Goal: Book appointment/travel/reservation

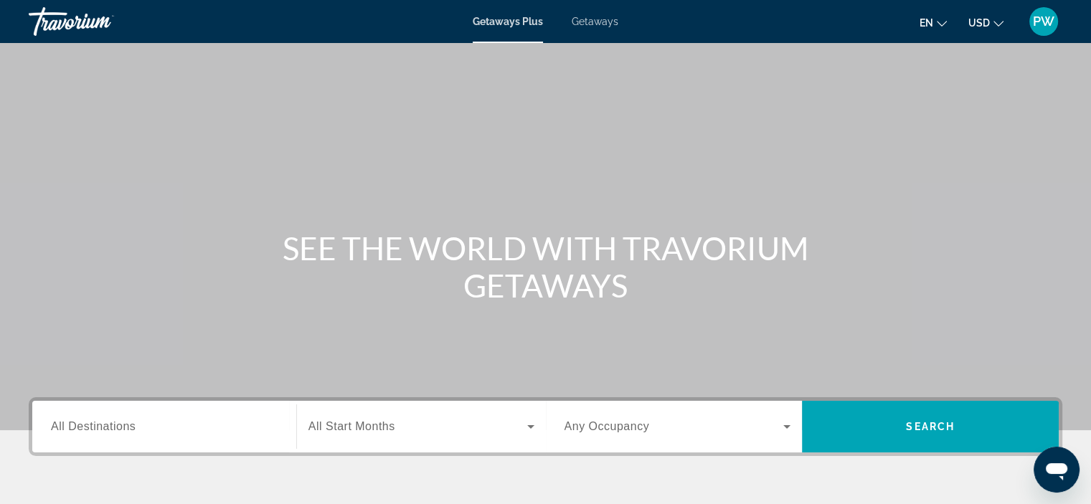
click at [113, 429] on span "All Destinations" at bounding box center [93, 426] width 85 height 12
click at [113, 429] on input "Destination All Destinations" at bounding box center [164, 427] width 227 height 17
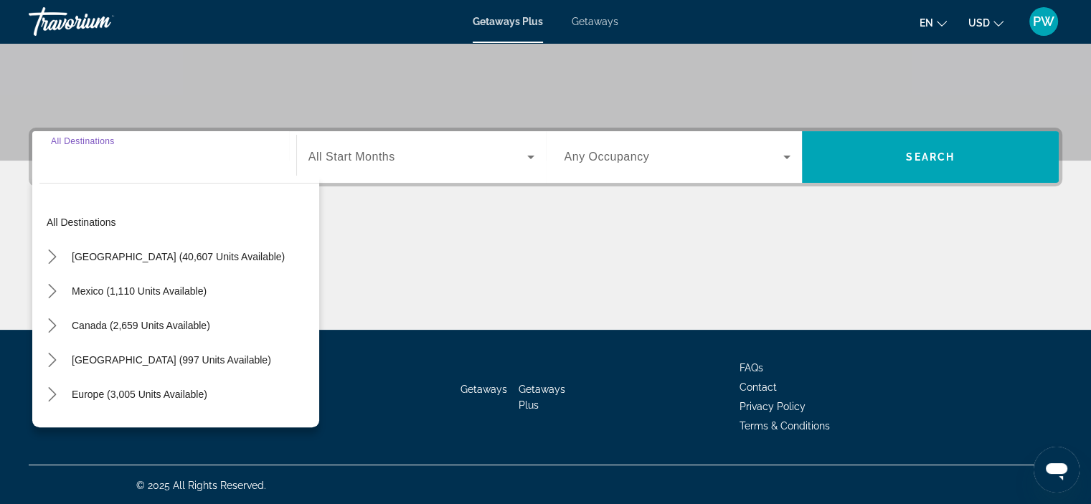
scroll to position [270, 0]
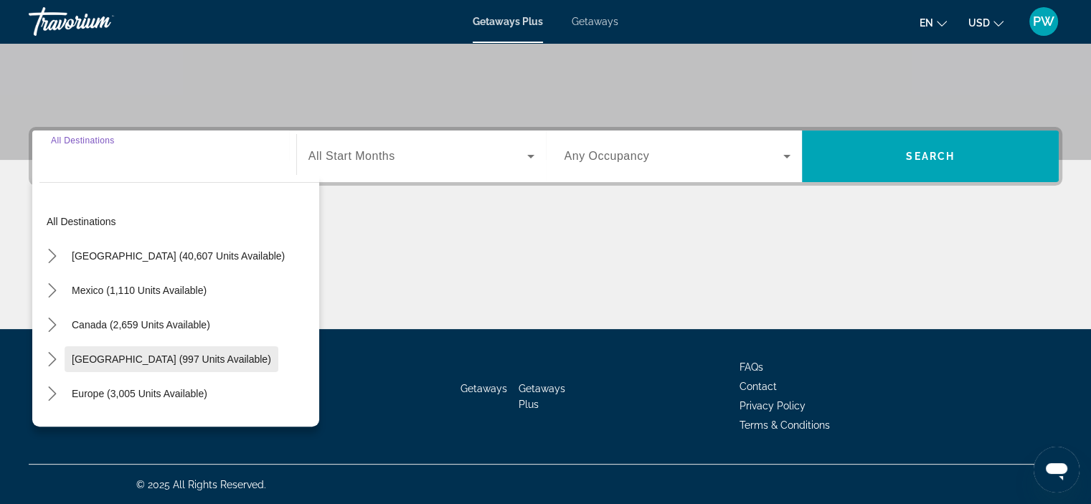
click at [230, 355] on span "[GEOGRAPHIC_DATA] (997 units available)" at bounding box center [171, 358] width 199 height 11
type input "**********"
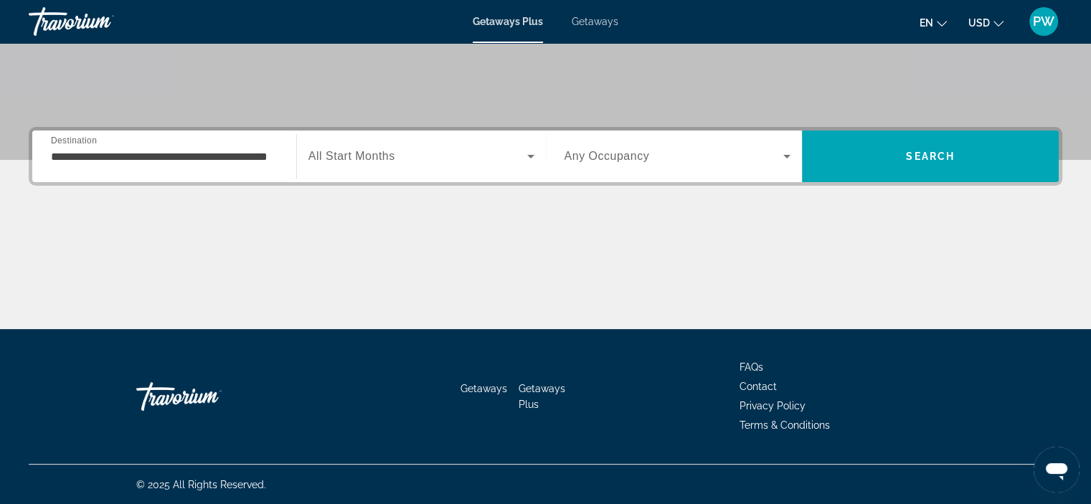
click at [347, 157] on span "All Start Months" at bounding box center [351, 156] width 87 height 12
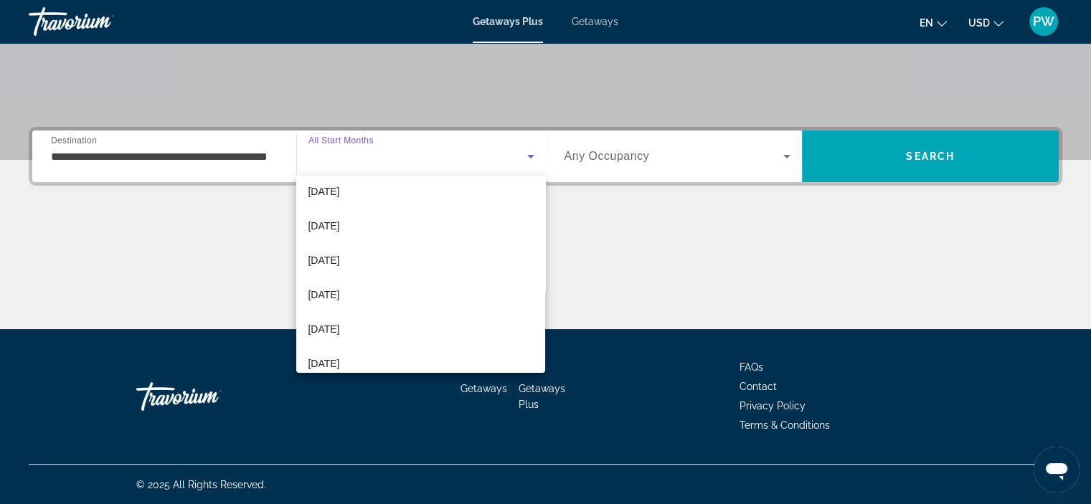
scroll to position [250, 0]
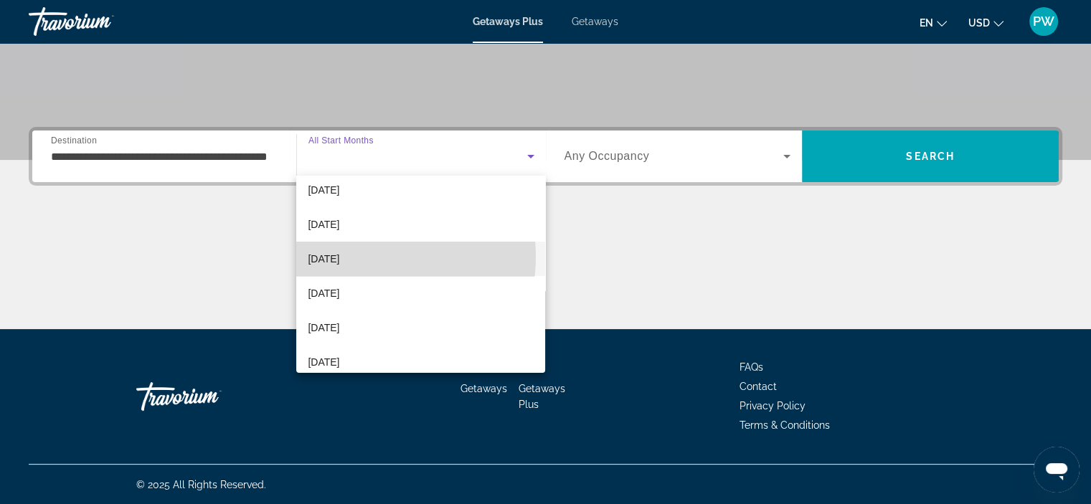
click at [370, 256] on mat-option "[DATE]" at bounding box center [420, 259] width 249 height 34
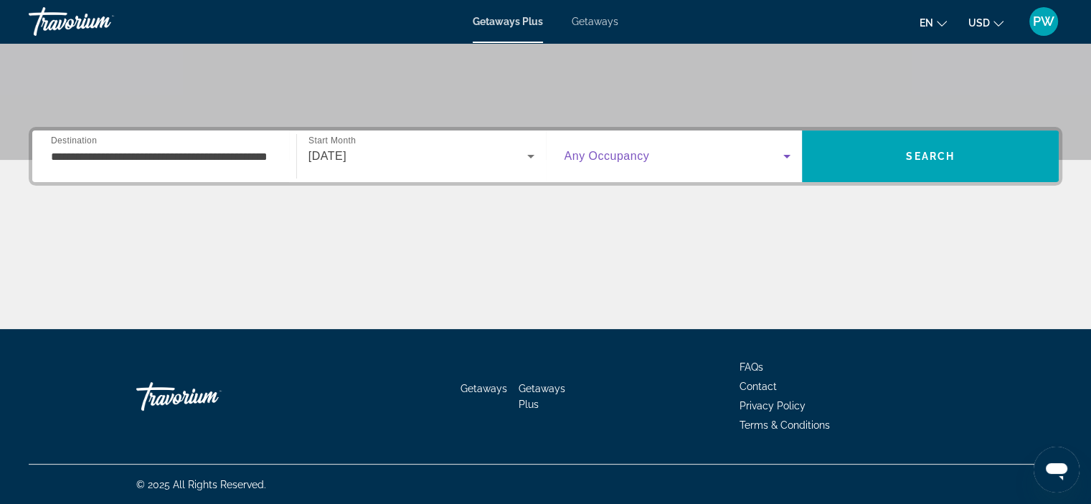
click at [690, 159] on span "Search widget" at bounding box center [673, 156] width 219 height 17
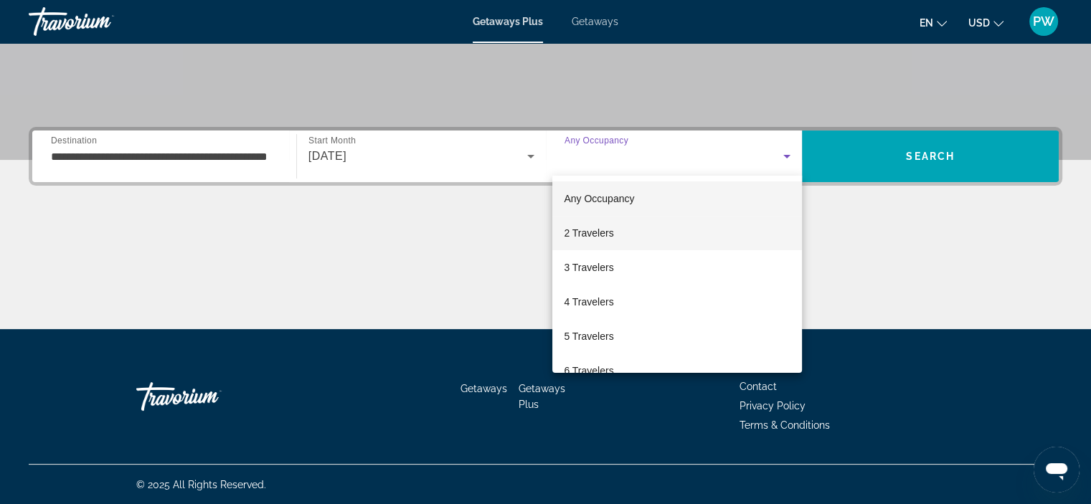
click at [625, 235] on mat-option "2 Travelers" at bounding box center [677, 233] width 250 height 34
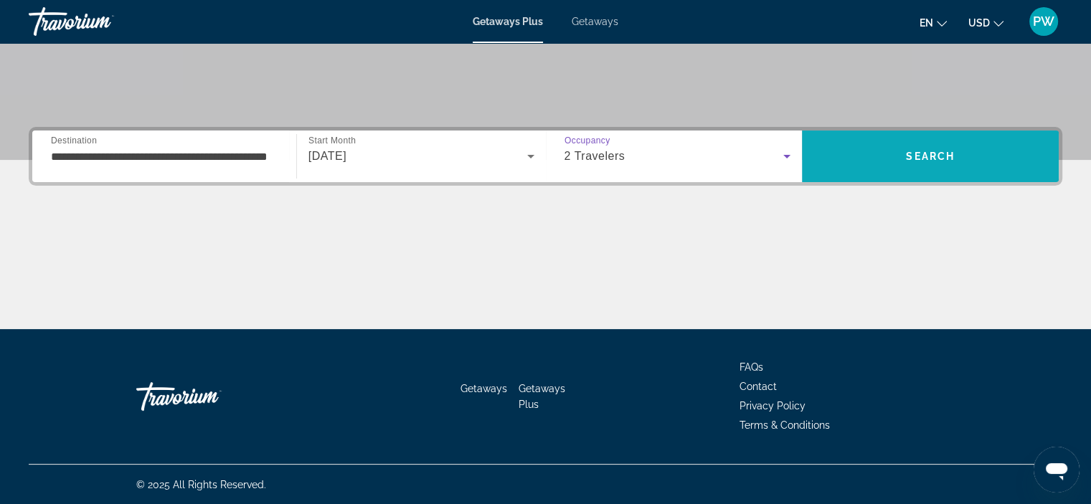
click at [921, 166] on span "Search" at bounding box center [930, 156] width 257 height 34
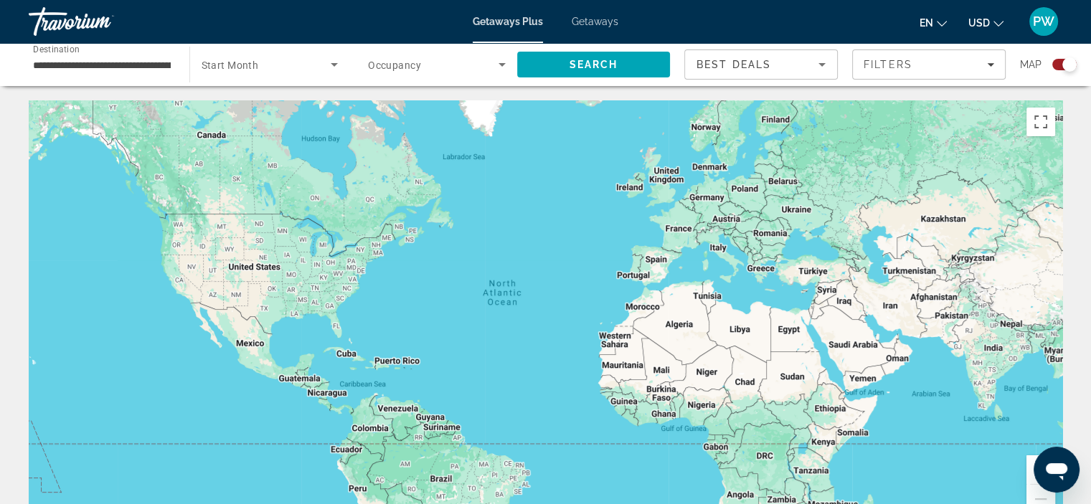
click at [342, 382] on div "Main content" at bounding box center [545, 315] width 1033 height 430
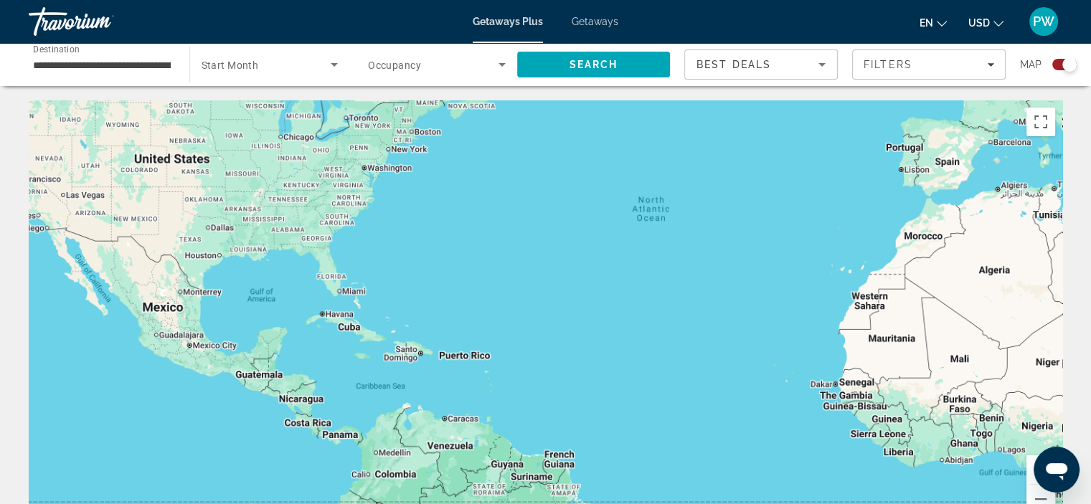
click at [342, 382] on div "Main content" at bounding box center [545, 315] width 1033 height 430
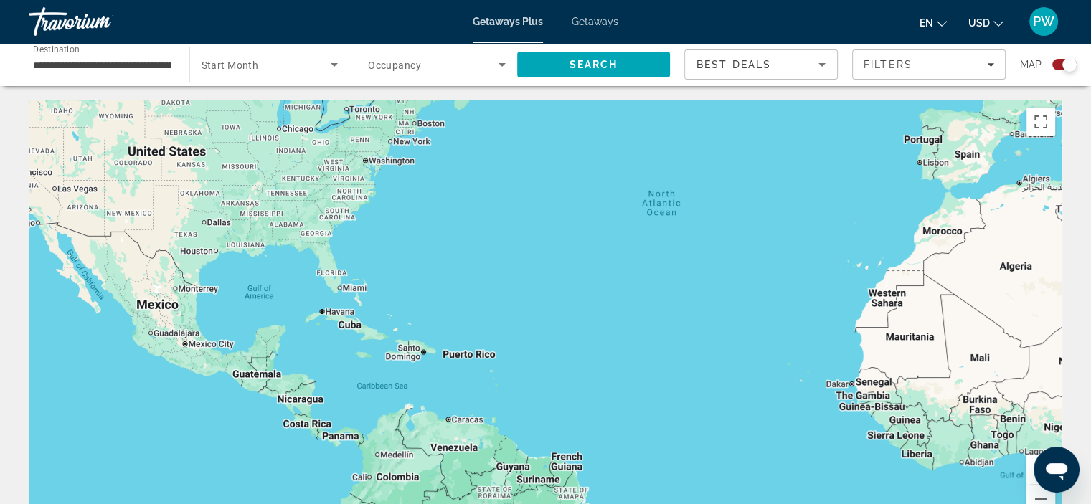
click at [342, 382] on div "Main content" at bounding box center [545, 315] width 1033 height 430
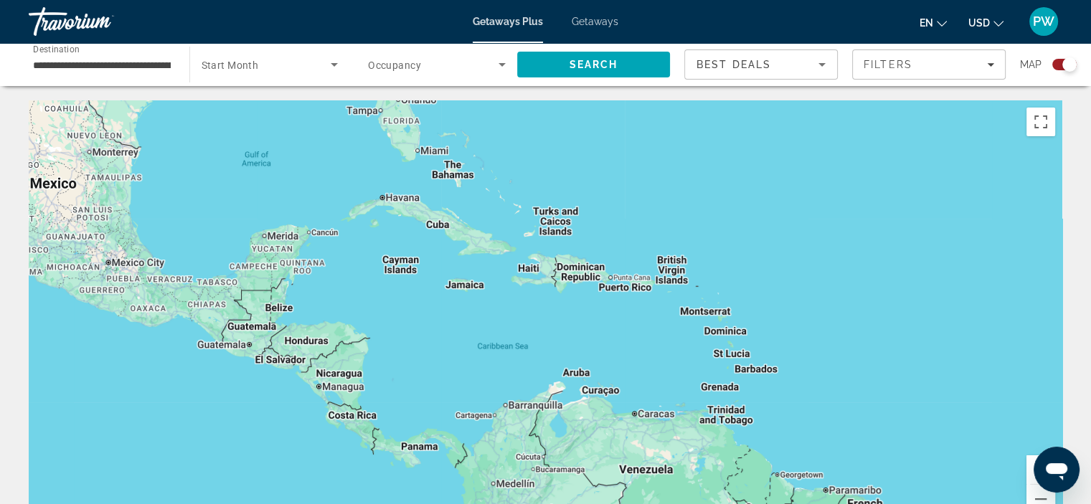
drag, startPoint x: 308, startPoint y: 366, endPoint x: 390, endPoint y: 323, distance: 93.0
click at [390, 323] on div "Main content" at bounding box center [545, 315] width 1033 height 430
click at [420, 452] on div "Main content" at bounding box center [545, 315] width 1033 height 430
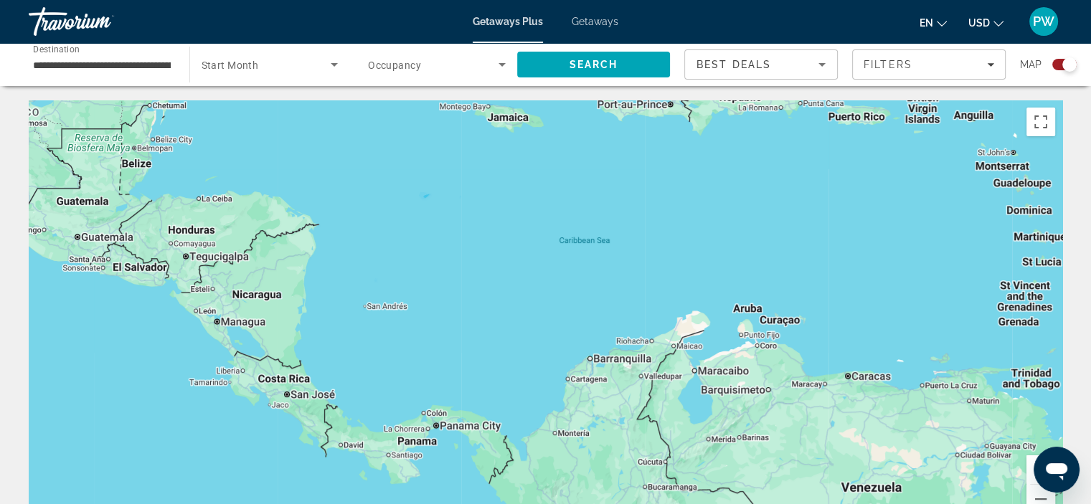
click at [456, 435] on div "Main content" at bounding box center [545, 315] width 1033 height 430
click at [459, 497] on div "Main content" at bounding box center [545, 315] width 1033 height 430
click at [465, 450] on div "Main content" at bounding box center [545, 315] width 1033 height 430
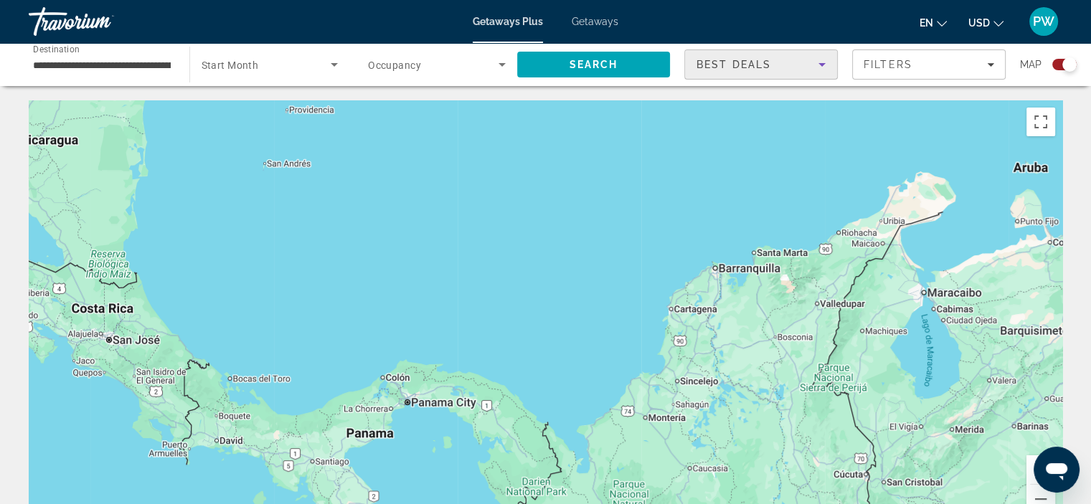
click at [822, 61] on icon "Sort by" at bounding box center [821, 64] width 17 height 17
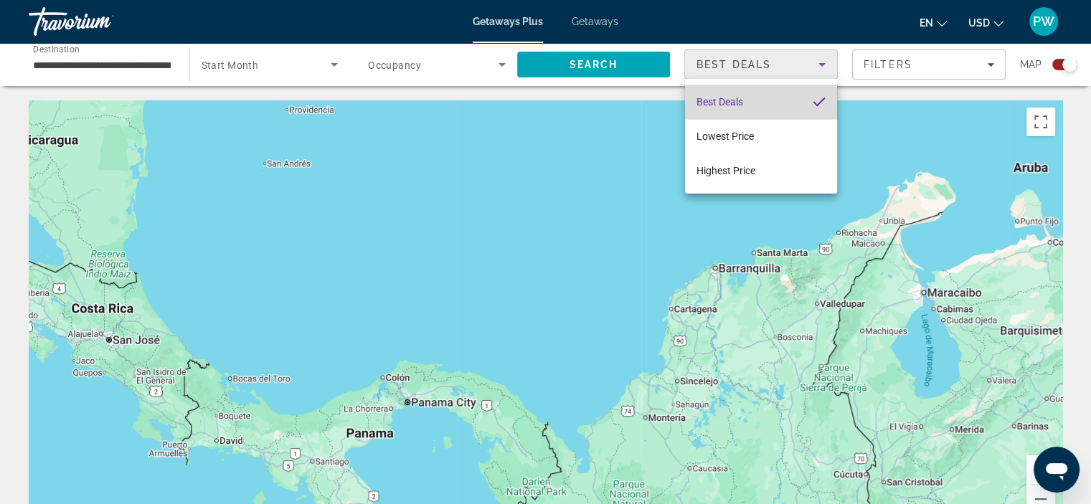
click at [773, 100] on mat-option "Best Deals" at bounding box center [761, 102] width 152 height 34
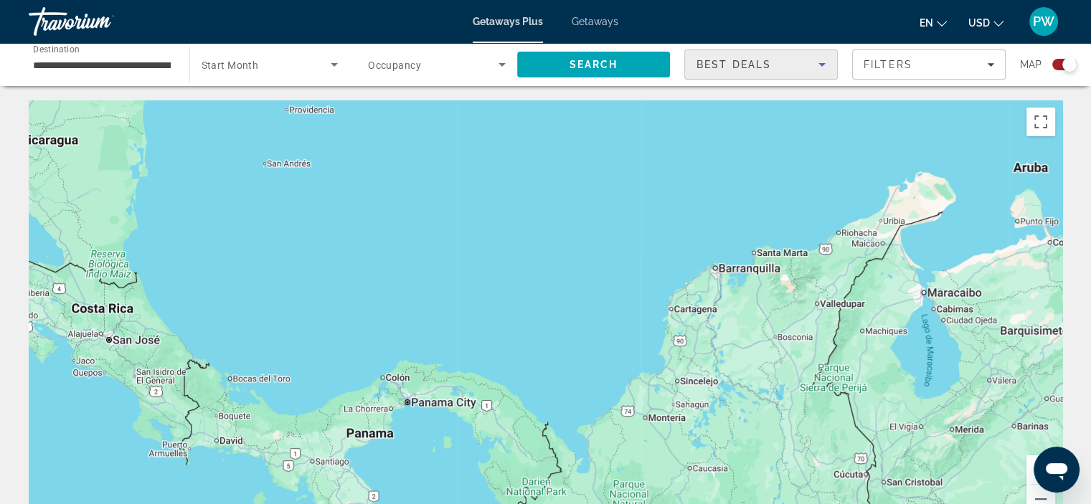
click at [504, 65] on icon "Search widget" at bounding box center [501, 64] width 17 height 17
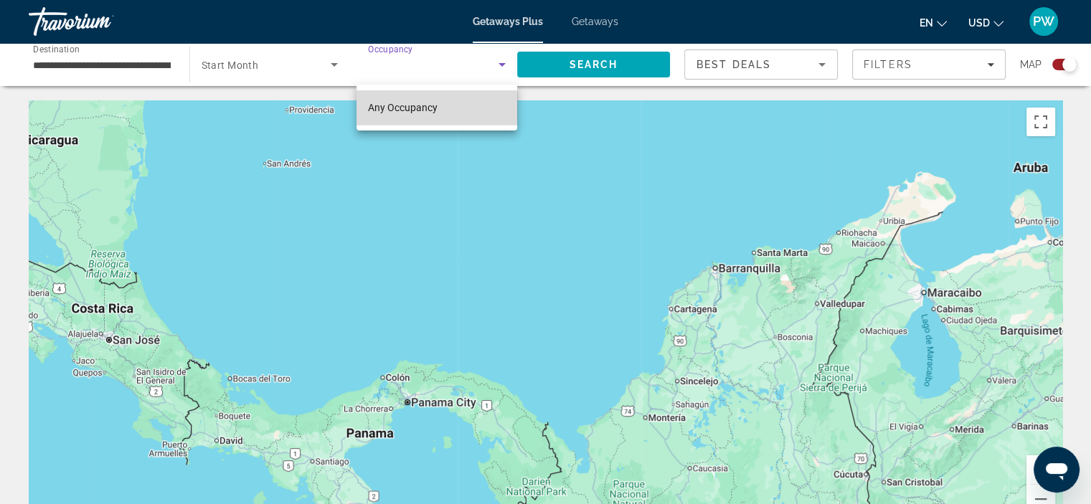
click at [425, 110] on span "Any Occupancy" at bounding box center [403, 107] width 70 height 11
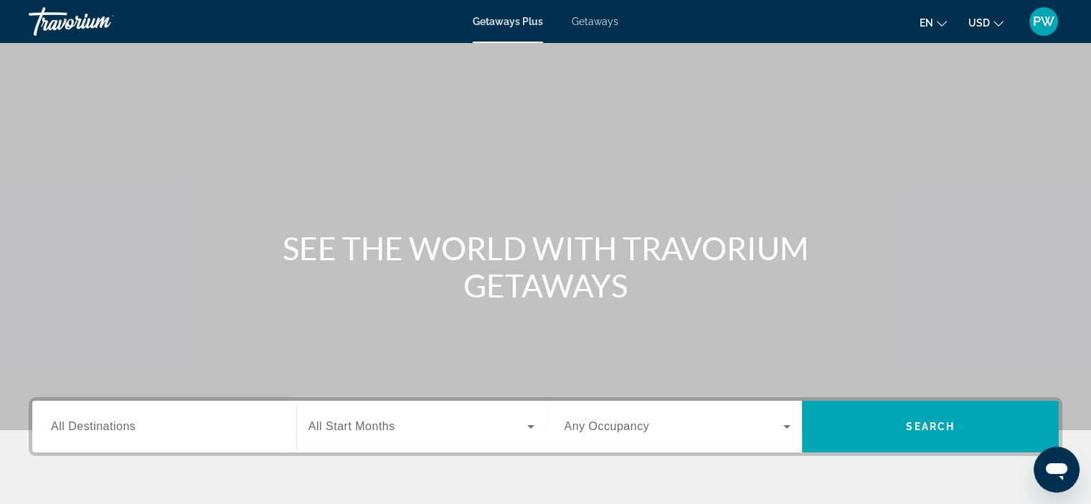
click at [1043, 22] on span "PW" at bounding box center [1043, 21] width 22 height 14
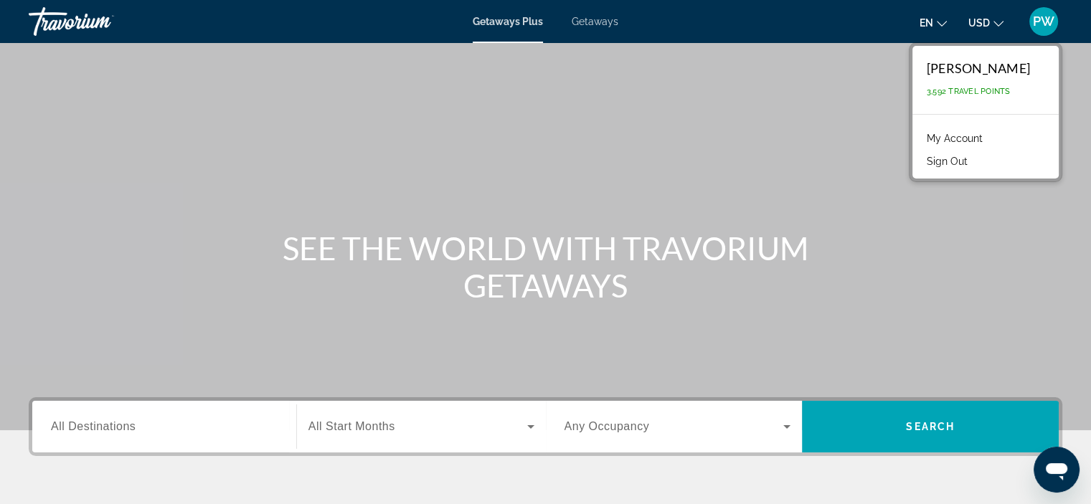
click at [808, 108] on div "Main content" at bounding box center [545, 215] width 1091 height 430
